Goal: Task Accomplishment & Management: Use online tool/utility

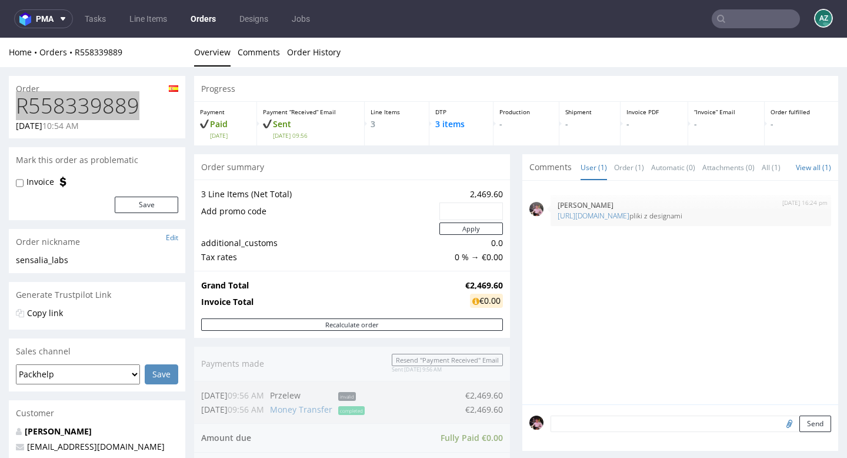
scroll to position [3, 0]
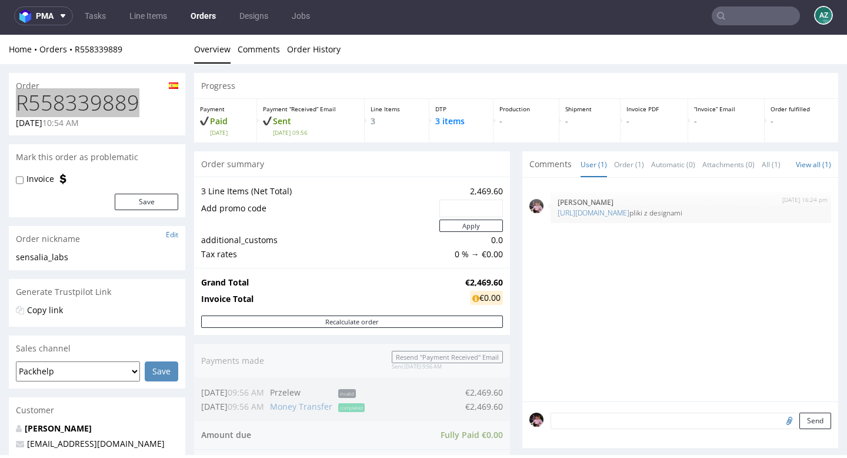
click at [770, 20] on input "text" at bounding box center [756, 15] width 88 height 19
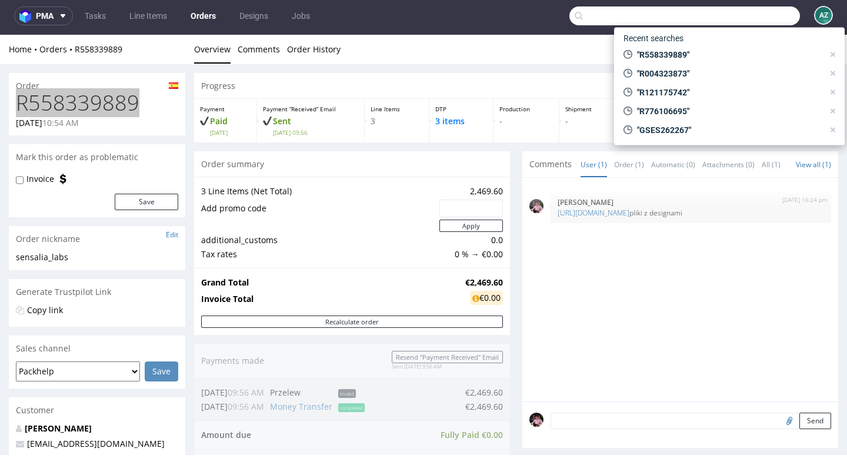
paste input "R777161198"
type input "R777161198"
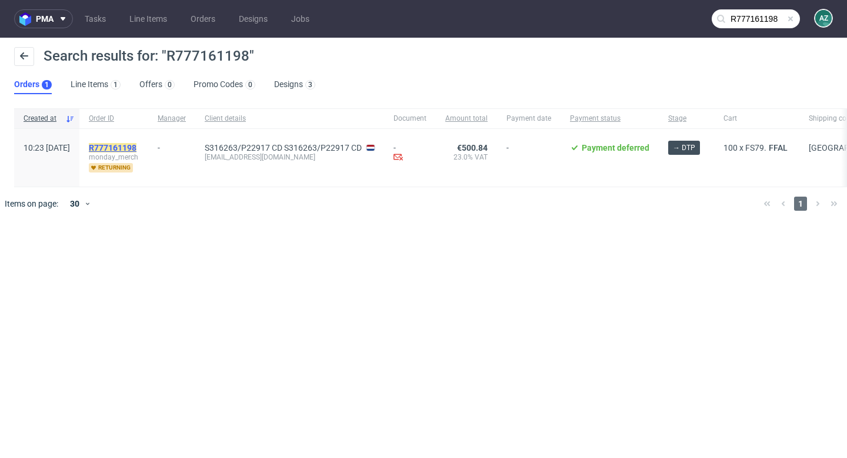
click at [137, 145] on mark "R777161198" at bounding box center [113, 147] width 48 height 9
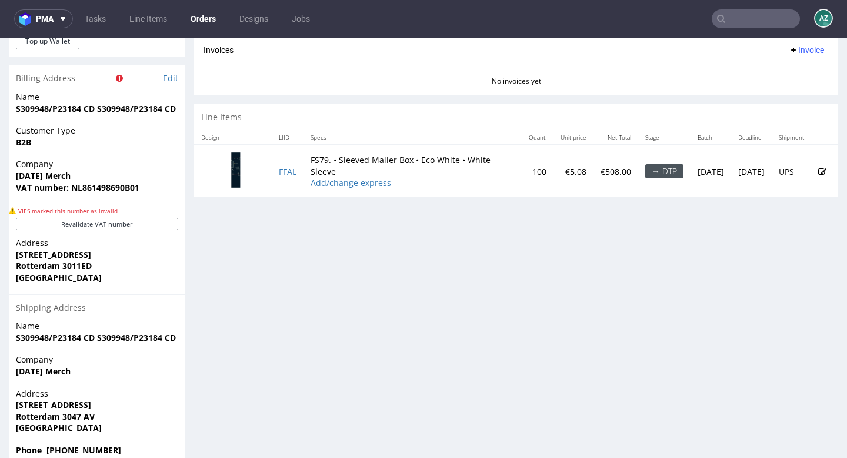
scroll to position [241, 0]
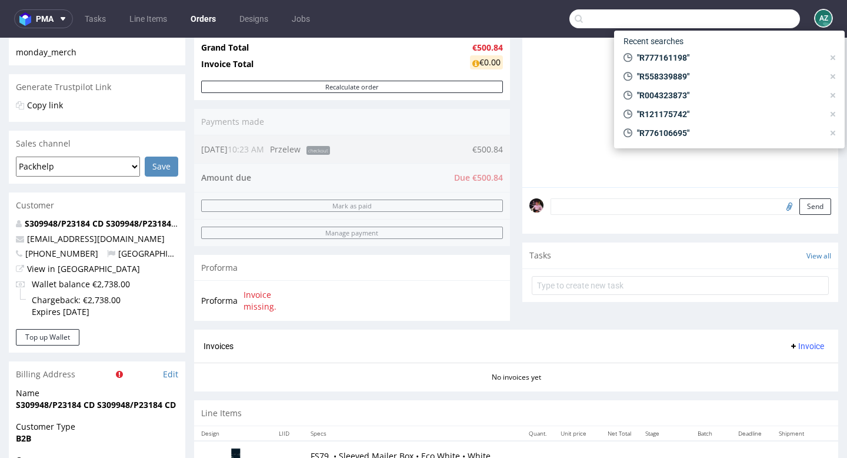
click at [757, 23] on input "text" at bounding box center [685, 18] width 231 height 19
paste input "R838361897"
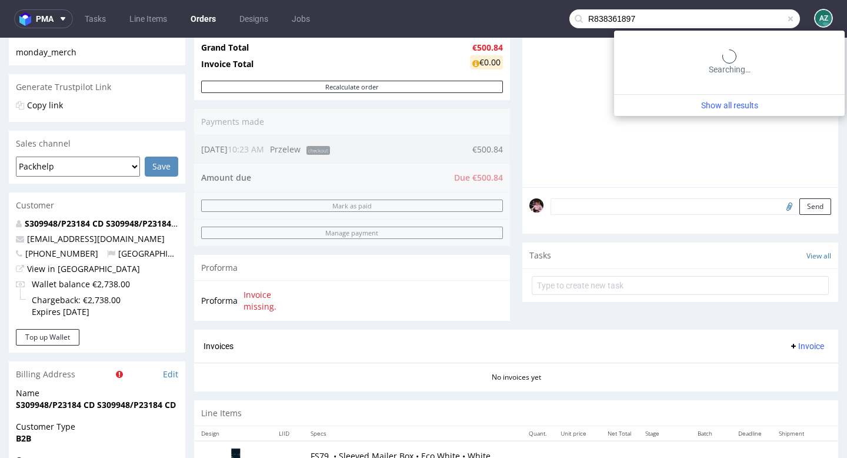
type input "R838361897"
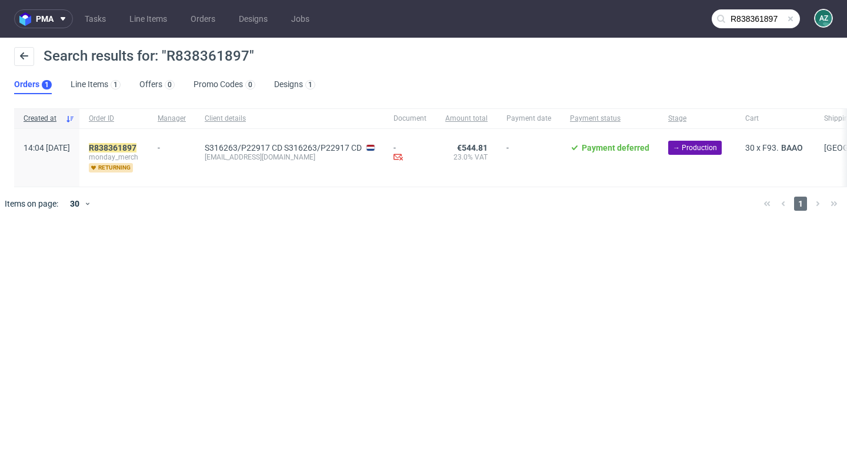
click at [793, 17] on span at bounding box center [790, 18] width 9 height 9
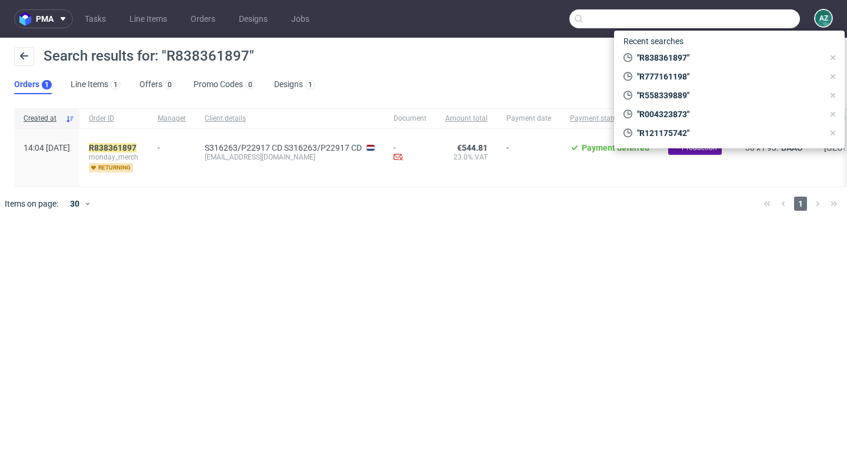
click at [766, 17] on input "text" at bounding box center [685, 18] width 231 height 19
paste input "R635022680"
type input "R635022680"
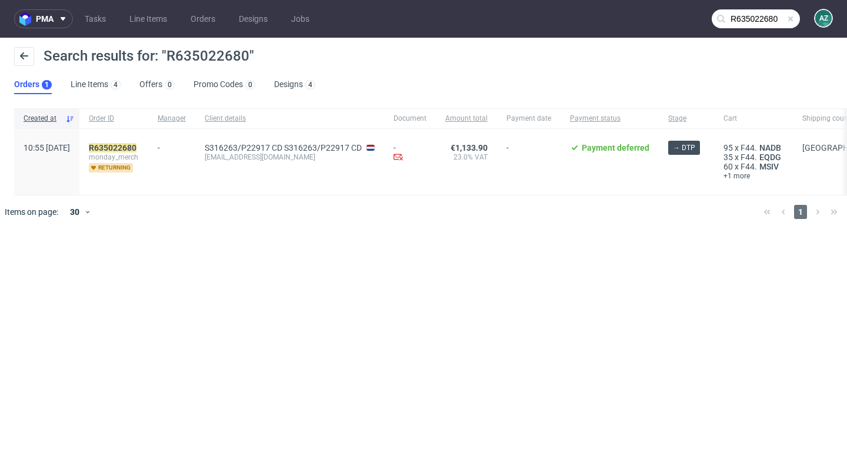
click at [792, 21] on span at bounding box center [790, 18] width 9 height 9
click at [767, 21] on input "text" at bounding box center [756, 18] width 88 height 19
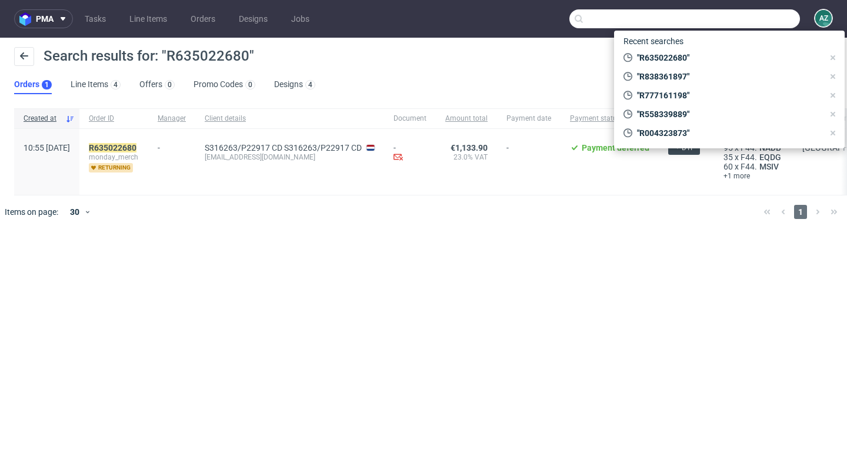
paste input "R608492135"
type input "R608492135"
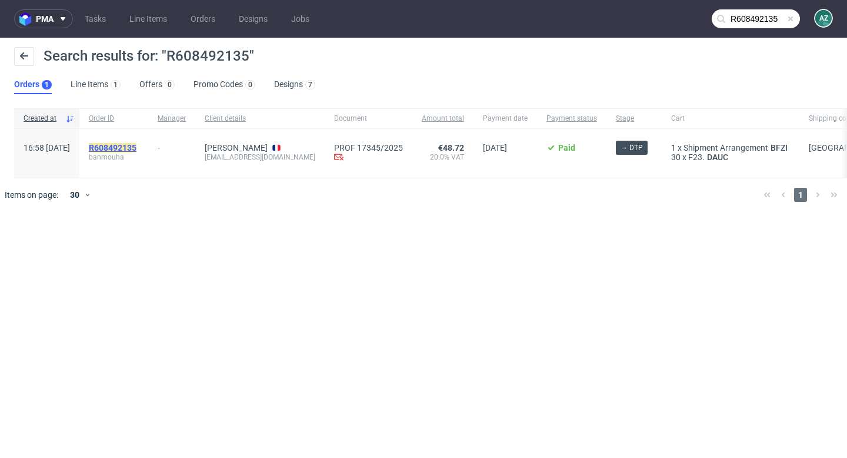
click at [124, 147] on mark "R608492135" at bounding box center [113, 147] width 48 height 9
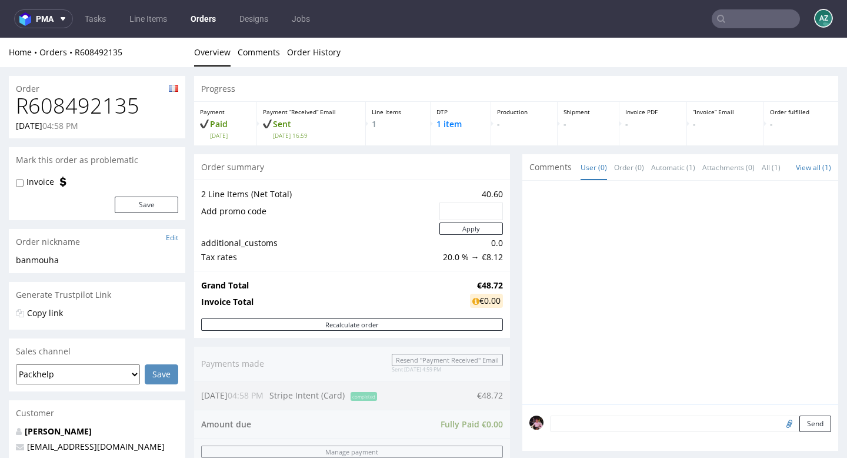
scroll to position [482, 0]
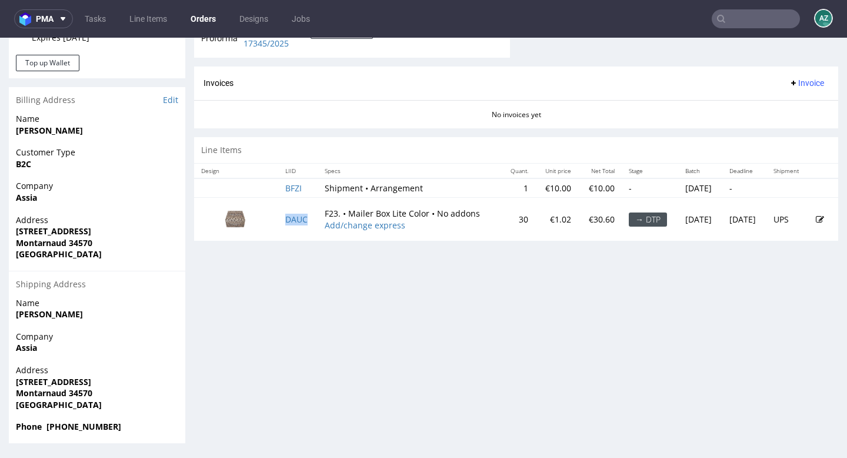
click at [292, 214] on td "DAUC" at bounding box center [297, 219] width 39 height 43
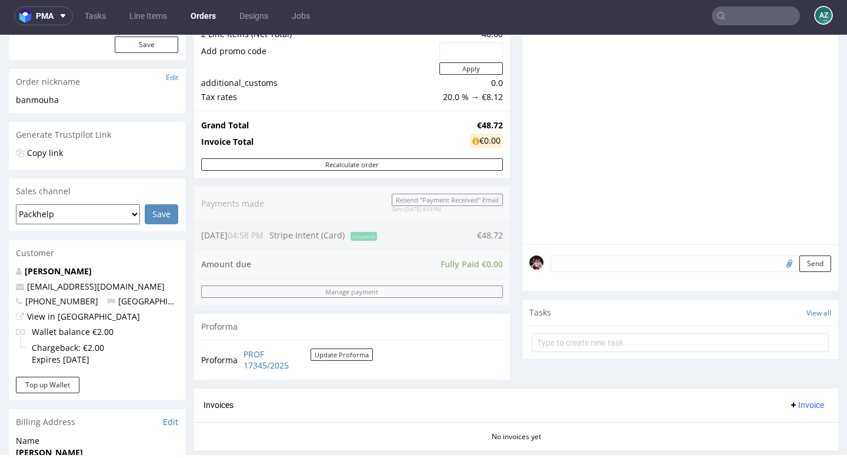
scroll to position [181, 0]
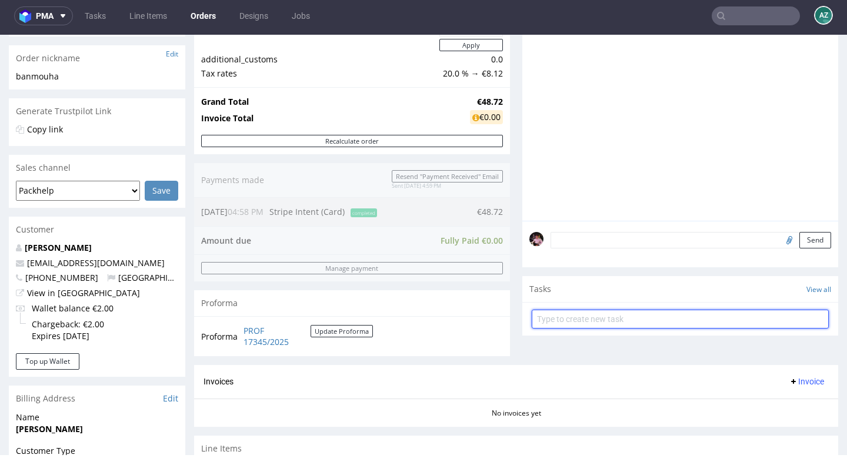
click at [629, 328] on input "text" at bounding box center [680, 319] width 297 height 19
type input "refund"
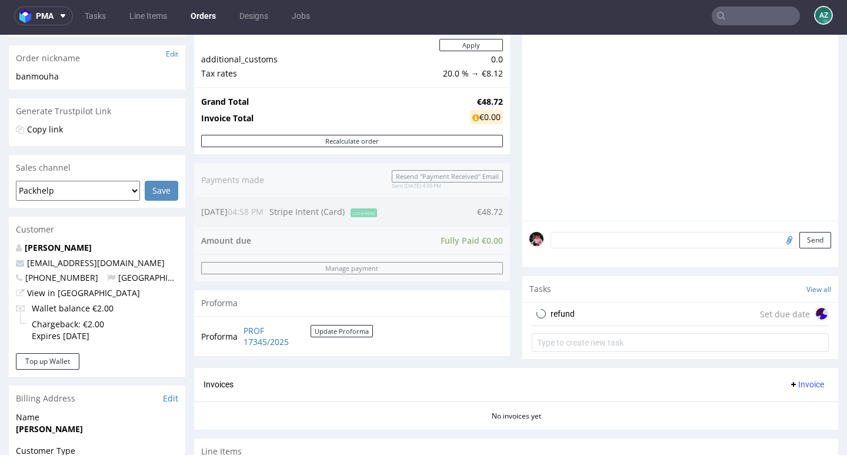
click at [629, 322] on div "refund Set due date" at bounding box center [680, 314] width 297 height 24
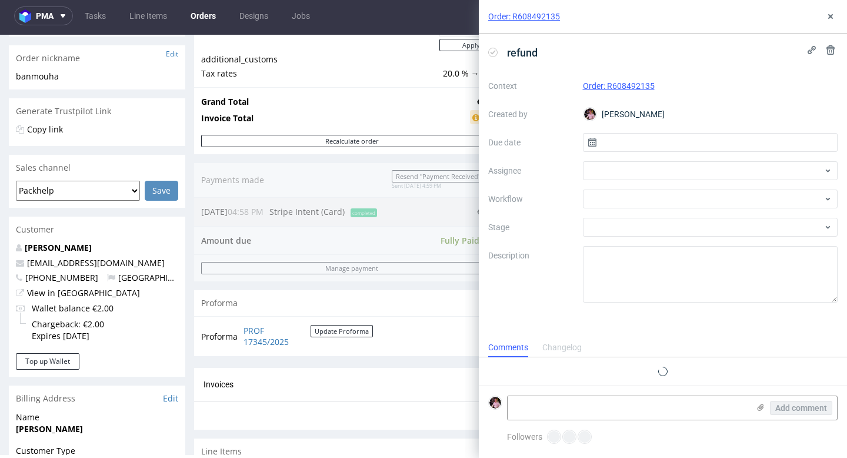
scroll to position [9, 0]
click at [608, 139] on input "text" at bounding box center [710, 142] width 255 height 19
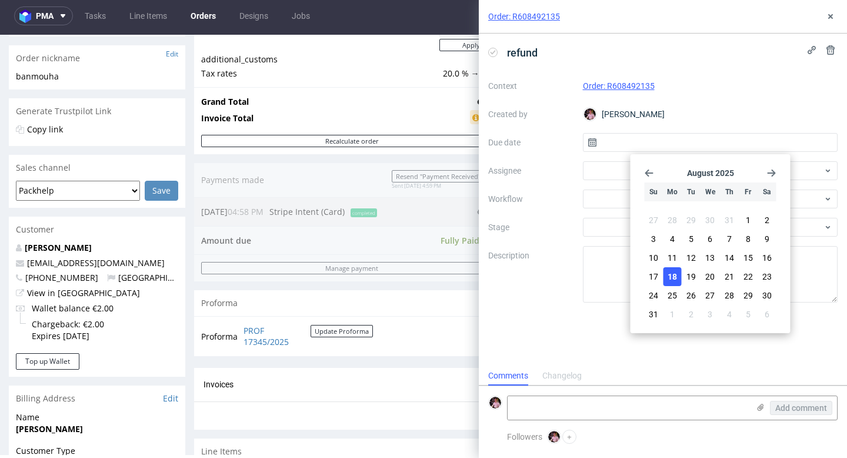
click at [671, 275] on span "18" at bounding box center [672, 277] width 9 height 12
type input "[DATE]"
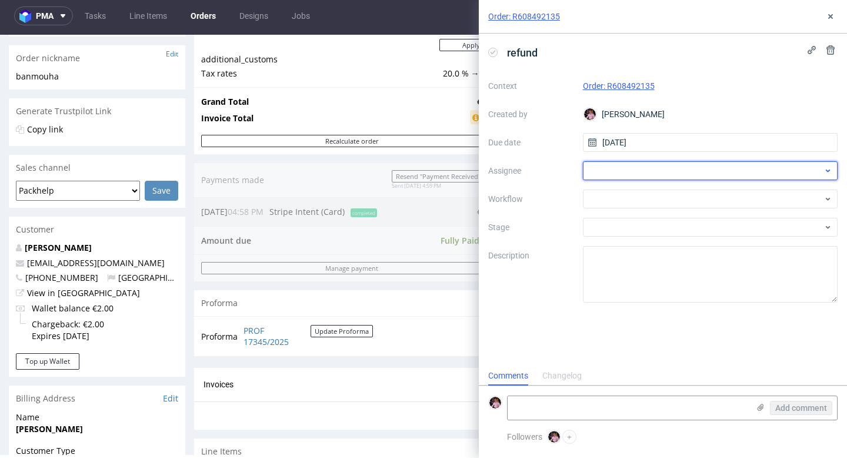
click at [615, 171] on div at bounding box center [710, 170] width 255 height 19
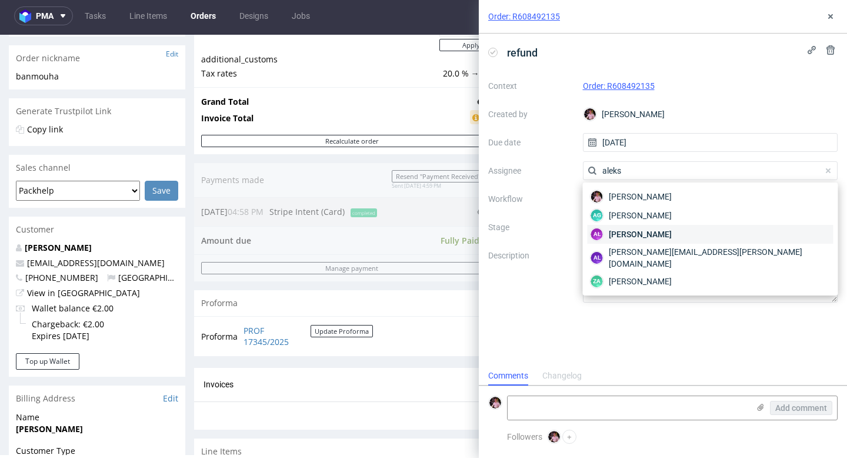
type input "aleks"
click at [667, 234] on span "[PERSON_NAME]" at bounding box center [640, 234] width 63 height 12
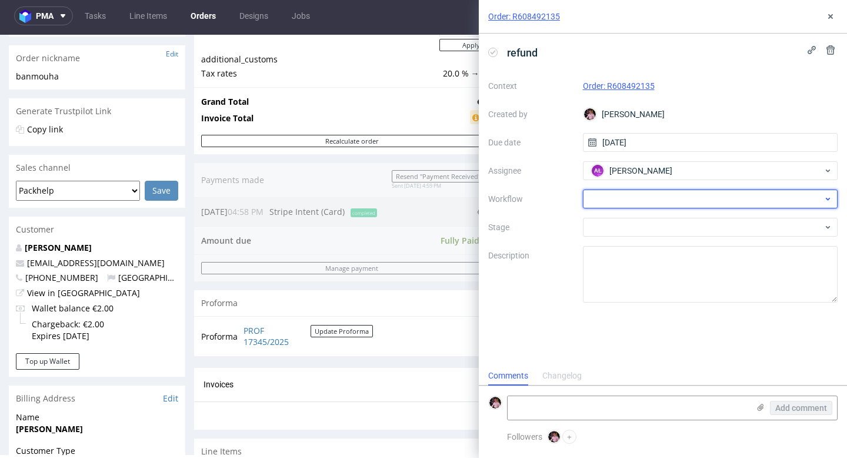
click at [626, 195] on div at bounding box center [710, 198] width 255 height 19
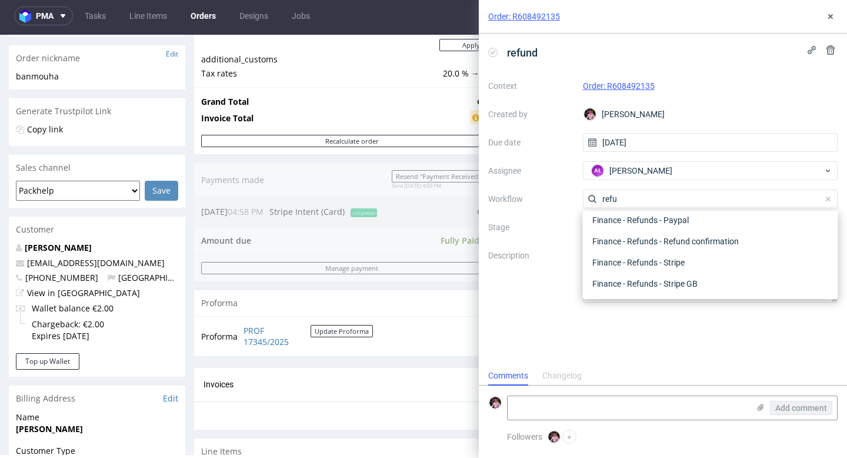
scroll to position [64, 0]
type input "refund"
click at [675, 265] on div "Finance - Refunds - Stripe" at bounding box center [711, 262] width 246 height 21
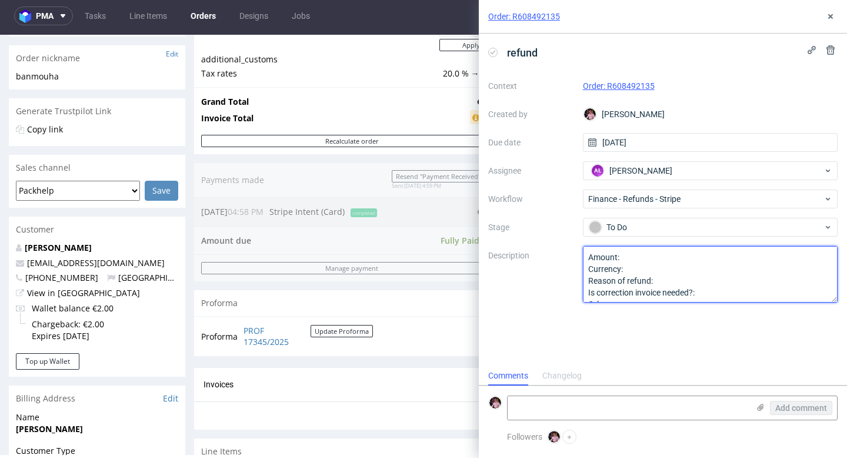
click at [637, 254] on textarea "Amount: Currency: Reason of refund: Is correction invoice needed?: Other:" at bounding box center [710, 274] width 255 height 56
click at [635, 267] on textarea "Amount: Currency: Reason of refund: Is correction invoice needed?: Other:" at bounding box center [710, 274] width 255 height 56
click at [660, 282] on textarea "Amount: Currency: Reason of refund: Is correction invoice needed?: Other:" at bounding box center [710, 274] width 255 height 56
type textarea "Amount: cale zamowienie Currency: euro Reason of refund: anulowanie zamowienia …"
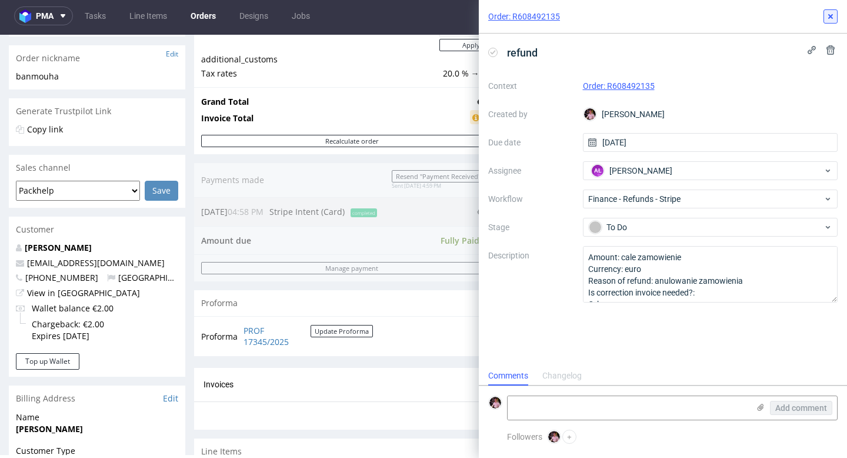
click at [836, 16] on button at bounding box center [831, 16] width 14 height 14
